Goal: Information Seeking & Learning: Find contact information

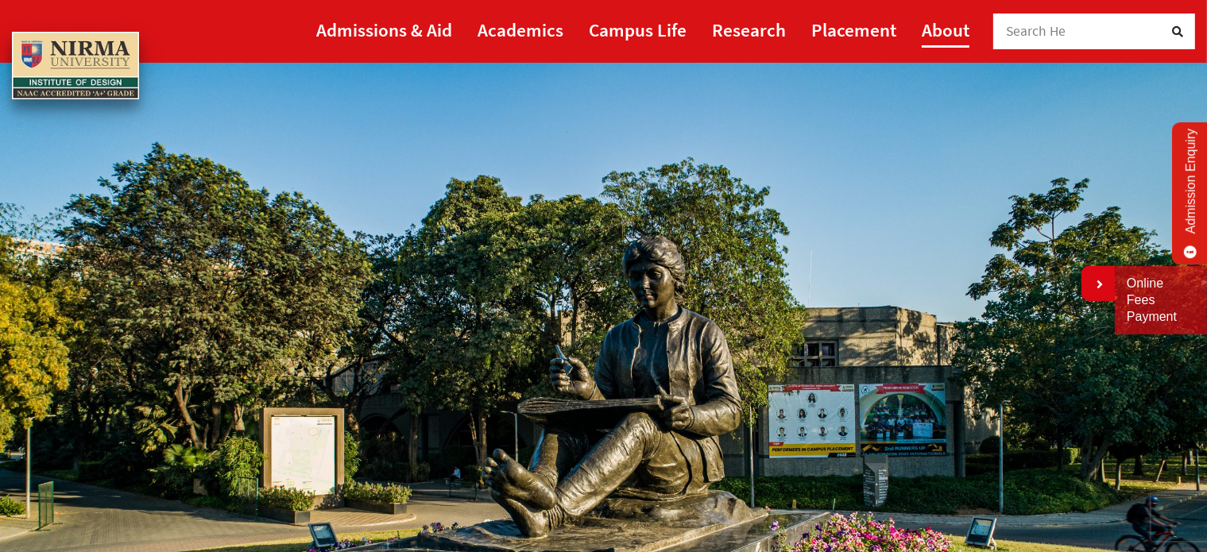
click at [933, 24] on link "About" at bounding box center [946, 30] width 48 height 36
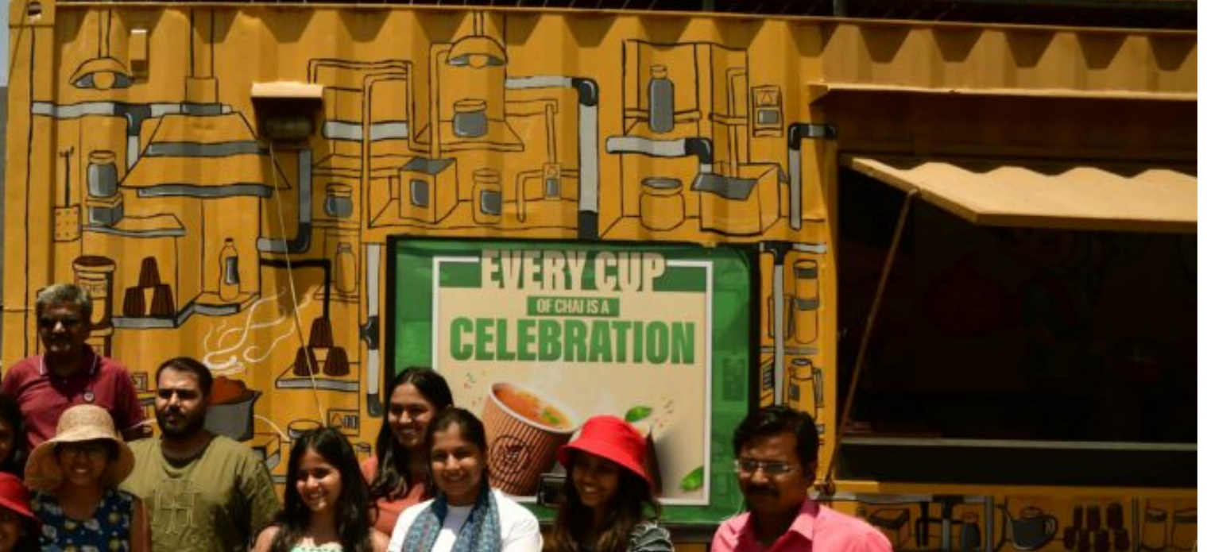
scroll to position [99, 0]
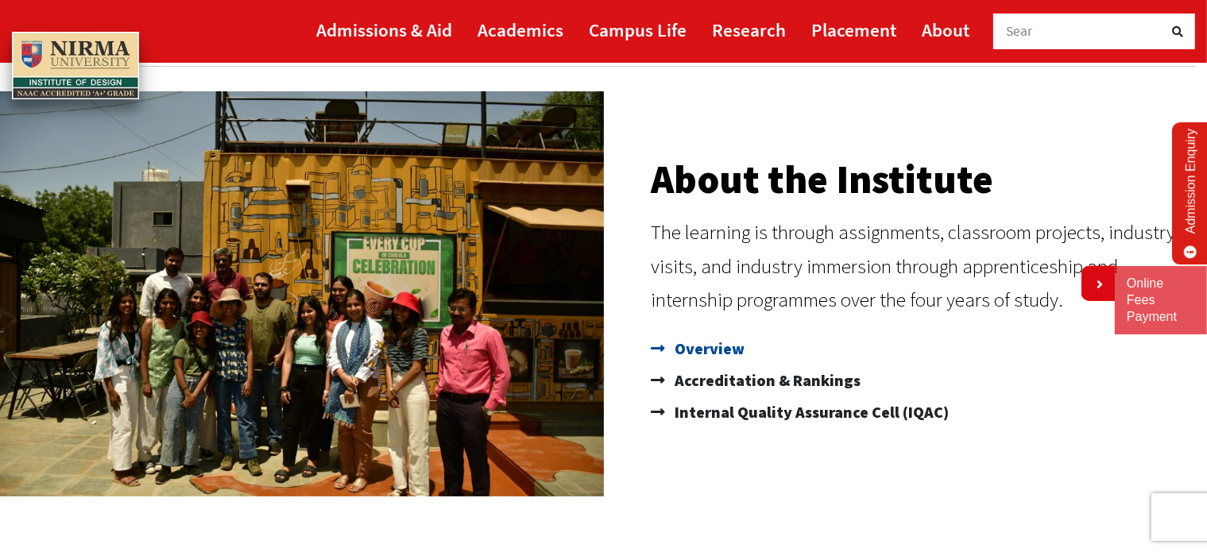
click at [688, 344] on span "Overview" at bounding box center [708, 349] width 74 height 32
click at [682, 355] on span "Overview" at bounding box center [708, 349] width 74 height 32
click at [711, 384] on span "Accreditation & Rankings" at bounding box center [766, 381] width 190 height 32
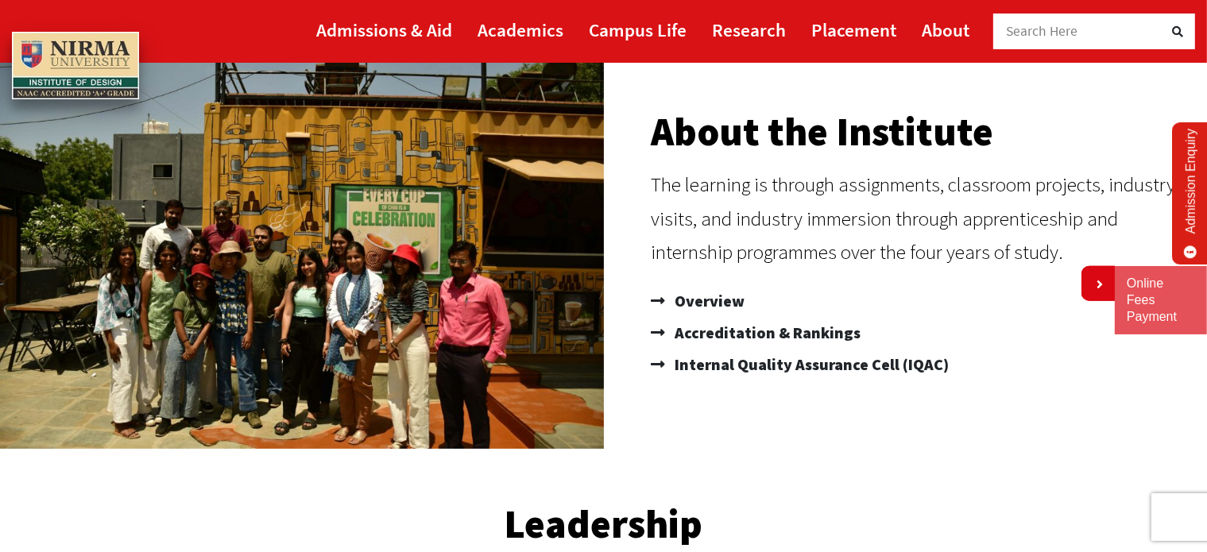
scroll to position [151, 0]
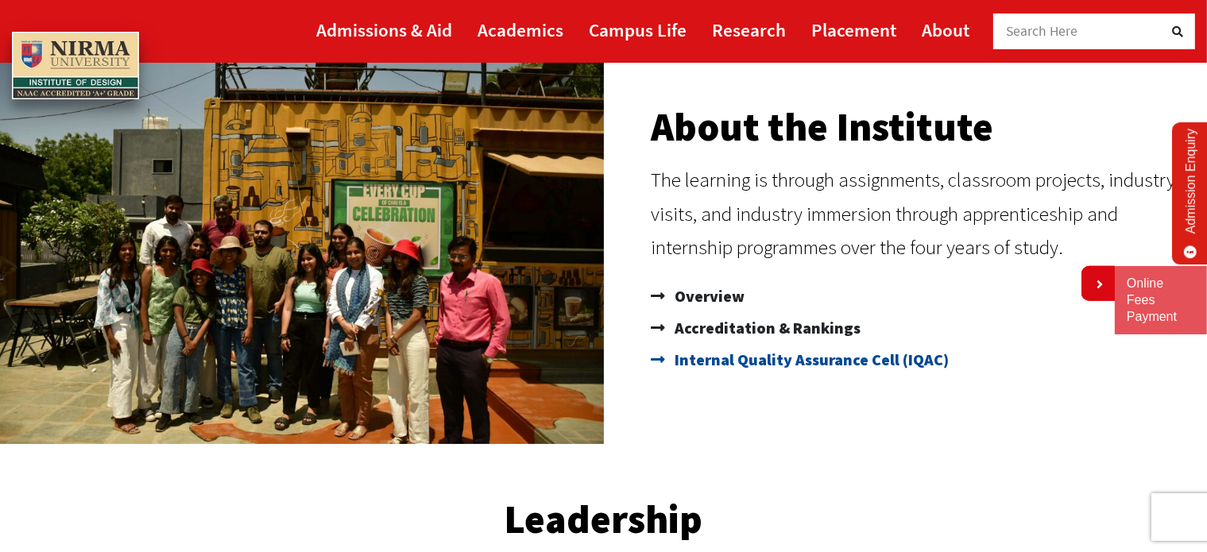
click at [802, 362] on span "Internal Quality Assurance Cell (IQAC)" at bounding box center [810, 360] width 278 height 32
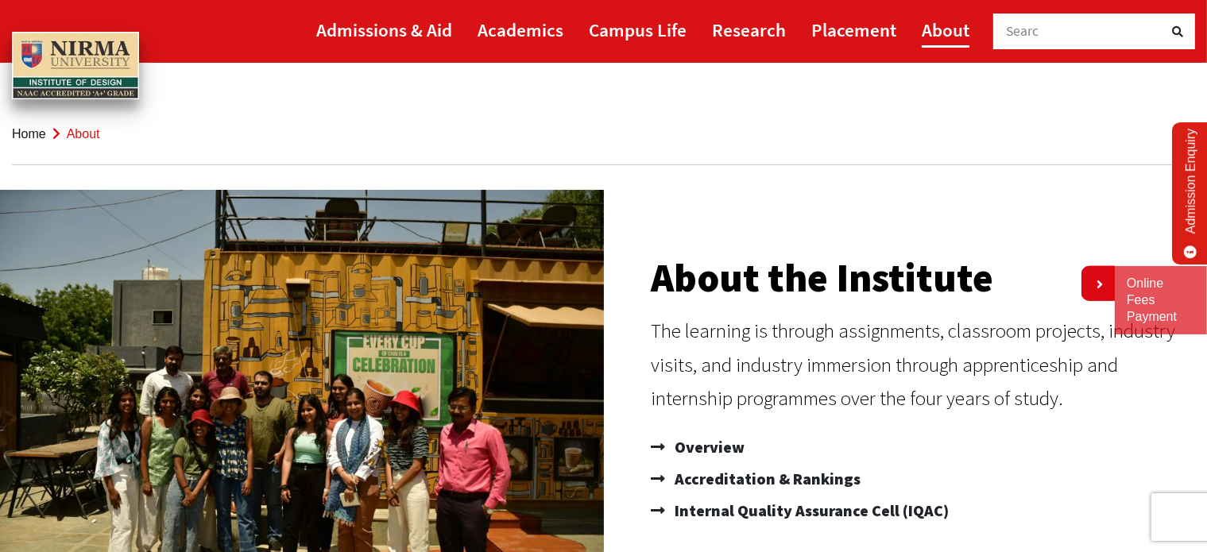
click at [928, 17] on link "About" at bounding box center [946, 30] width 48 height 36
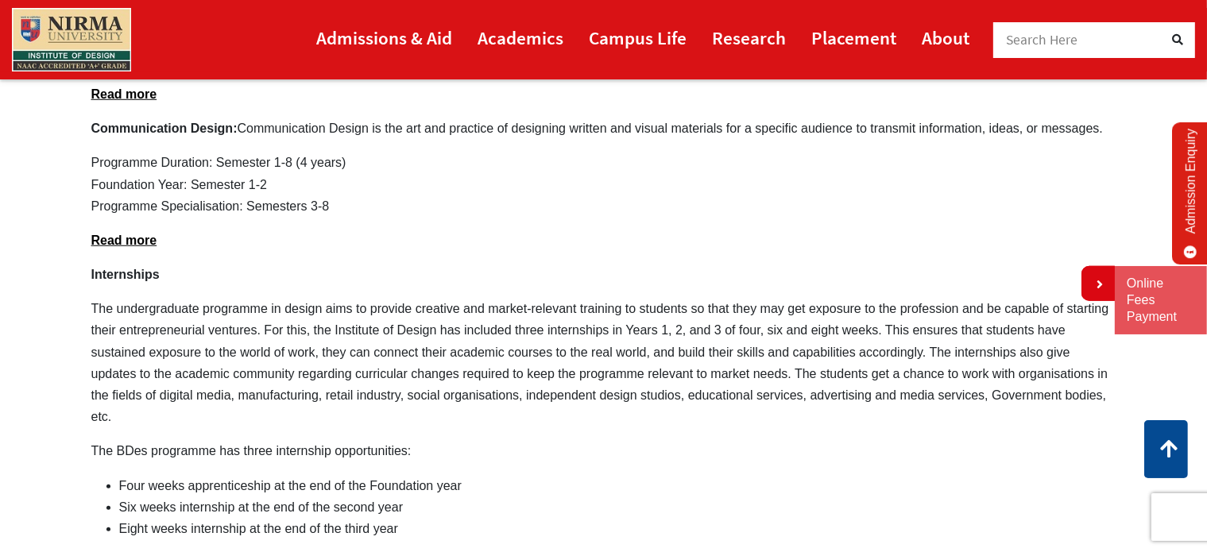
scroll to position [1272, 0]
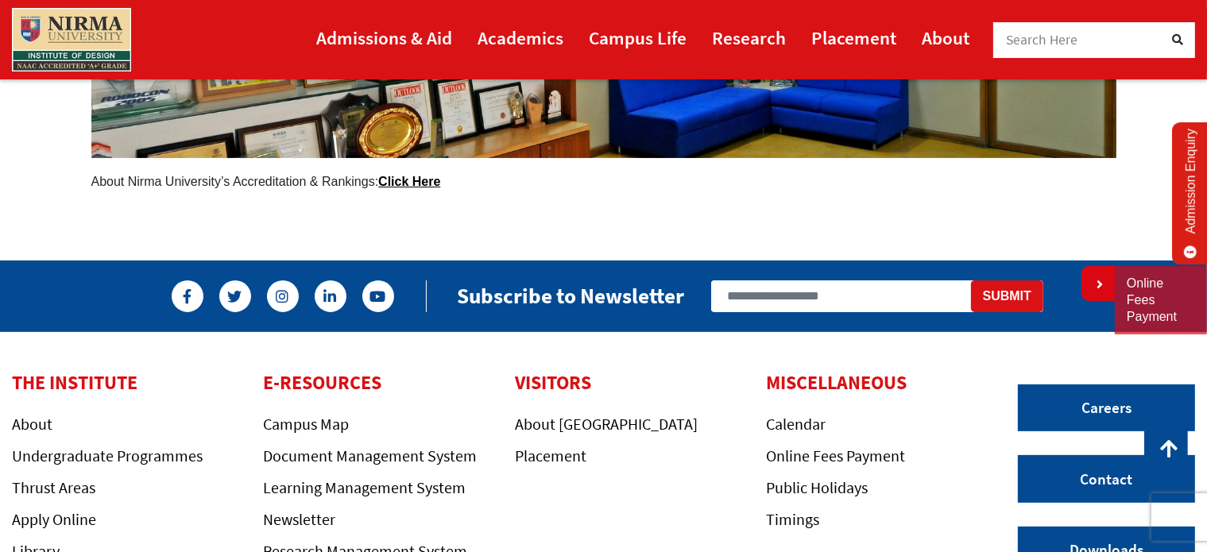
scroll to position [378, 0]
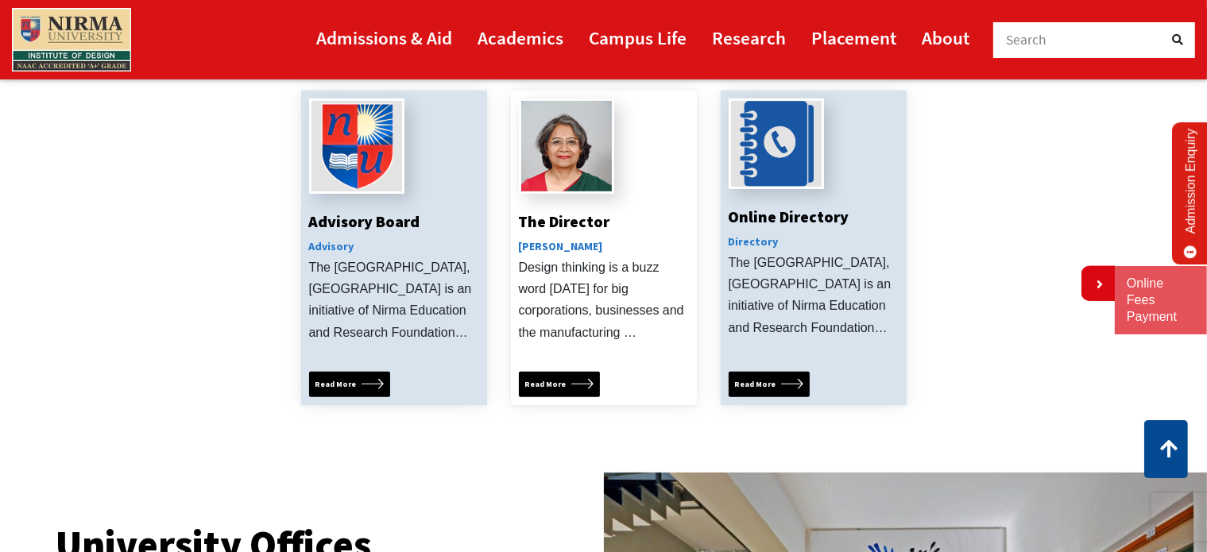
scroll to position [636, 0]
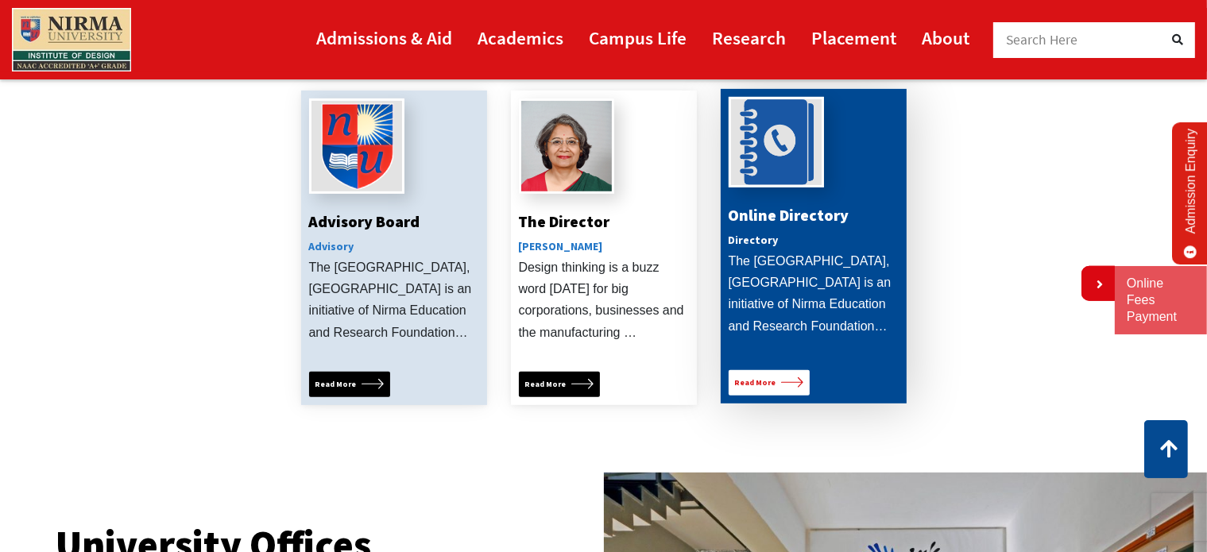
click at [786, 380] on icon at bounding box center [792, 382] width 22 height 10
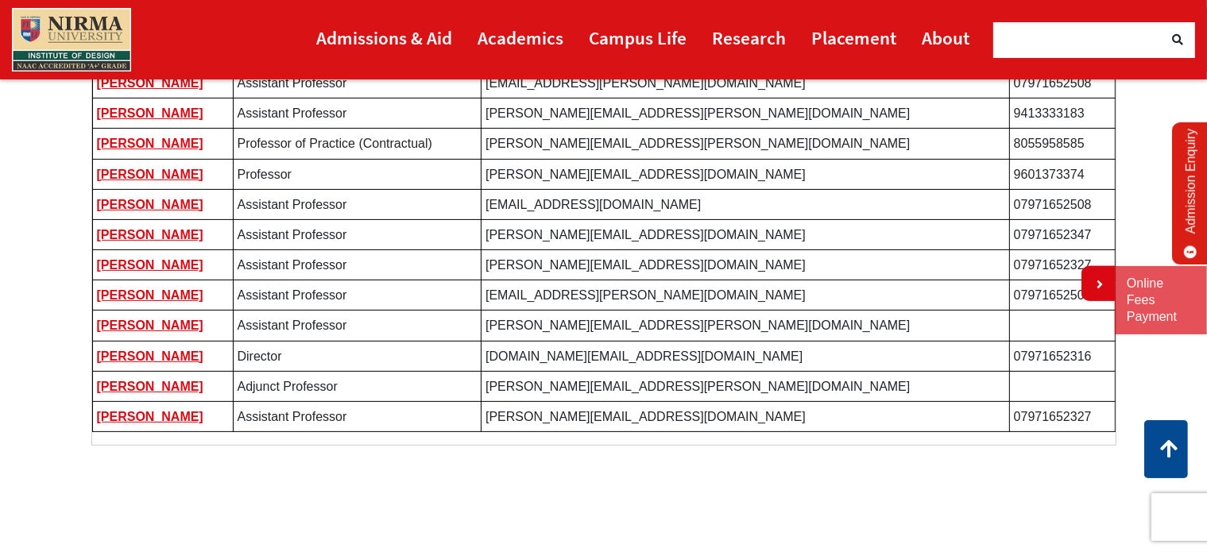
scroll to position [381, 0]
click at [786, 380] on td "suchitra.balasubrahmanyan@nirmauni.ac.in" at bounding box center [745, 385] width 528 height 30
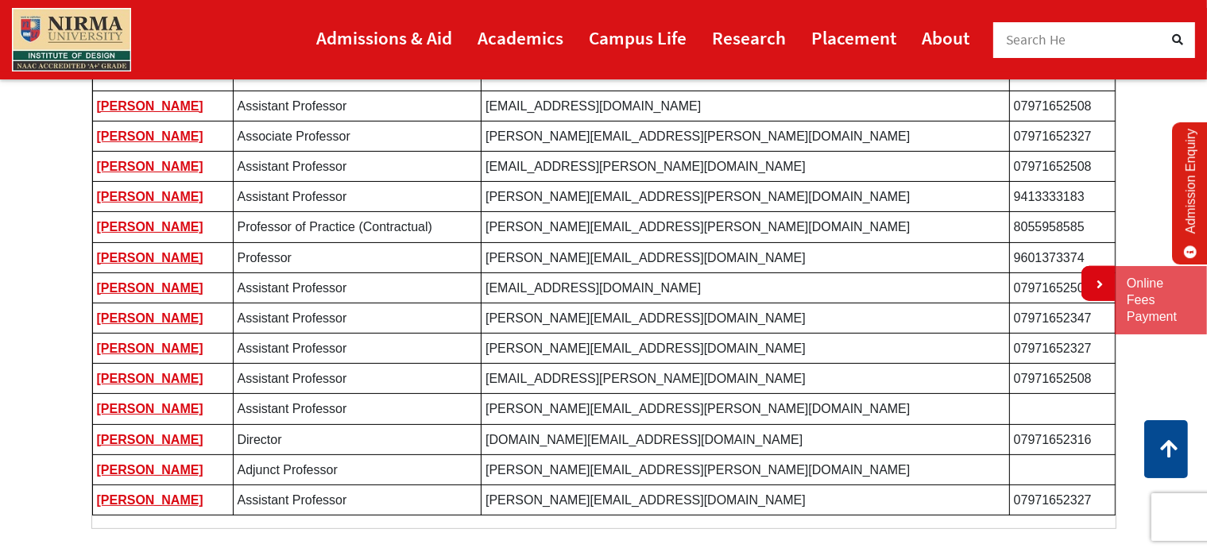
scroll to position [296, 0]
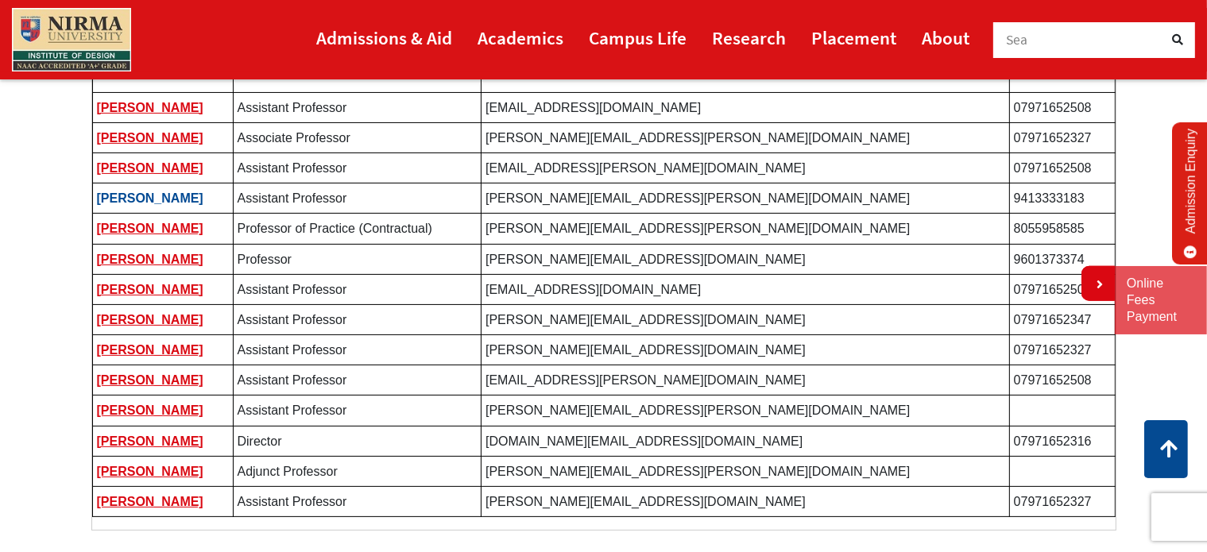
click at [165, 193] on link "Kshitij Pachori" at bounding box center [150, 198] width 106 height 14
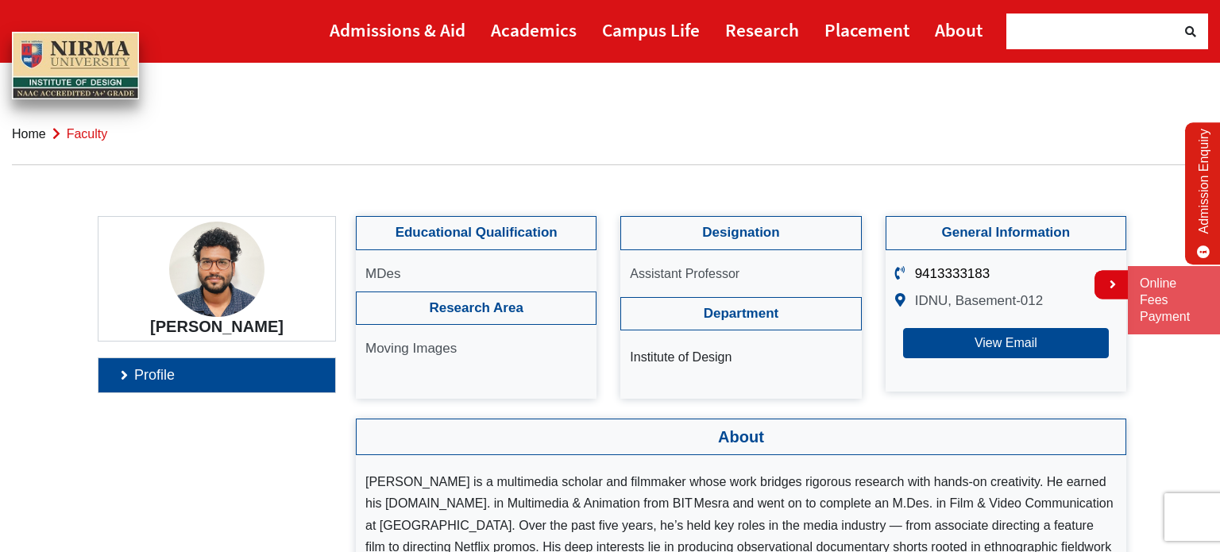
click at [191, 396] on div "[PERSON_NAME] Profile" at bounding box center [217, 422] width 262 height 412
click at [166, 381] on link "Profile" at bounding box center [217, 375] width 237 height 34
